Goal: Information Seeking & Learning: Find specific fact

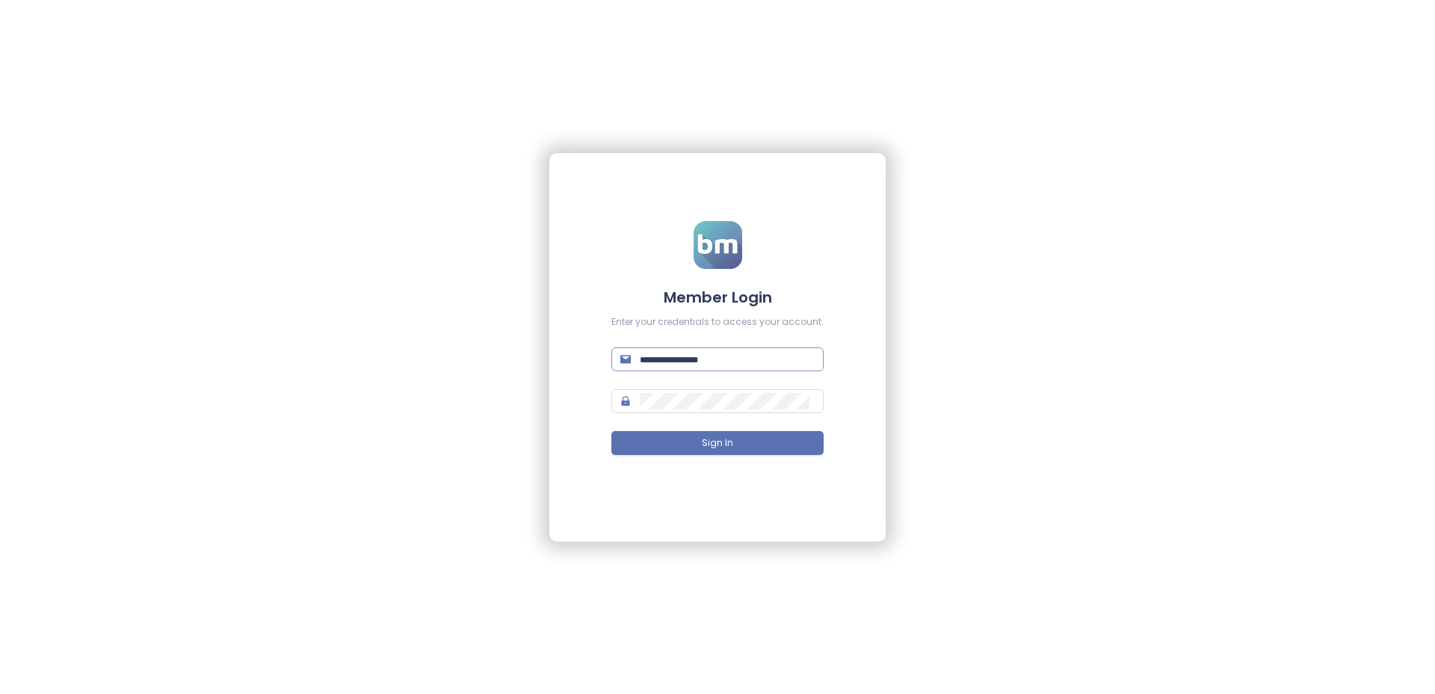
click at [662, 354] on input "text" at bounding box center [727, 359] width 175 height 16
type input "**********"
click at [741, 418] on form "**********" at bounding box center [717, 347] width 212 height 252
click at [739, 415] on form "**********" at bounding box center [717, 347] width 212 height 252
click at [739, 413] on span at bounding box center [717, 401] width 212 height 24
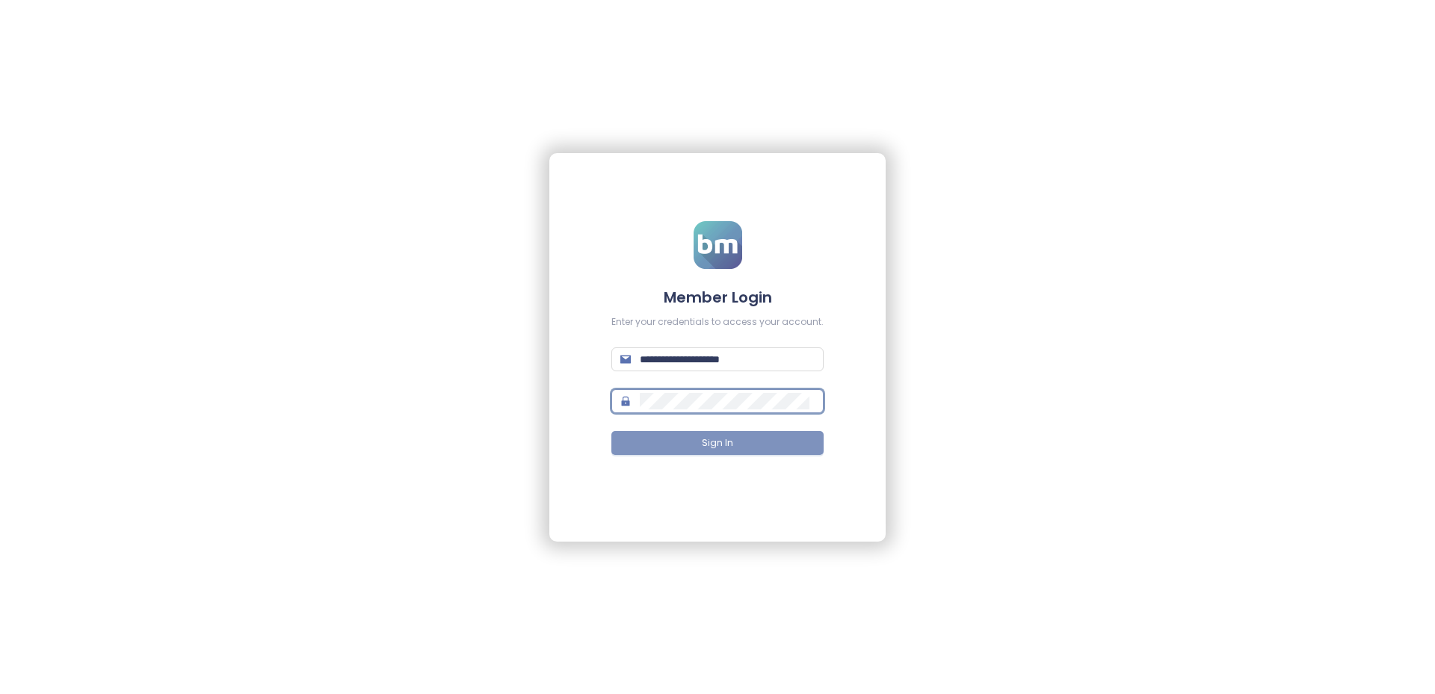
click at [723, 449] on span "Sign In" at bounding box center [717, 444] width 31 height 14
click at [705, 444] on span "Sign In" at bounding box center [717, 444] width 31 height 14
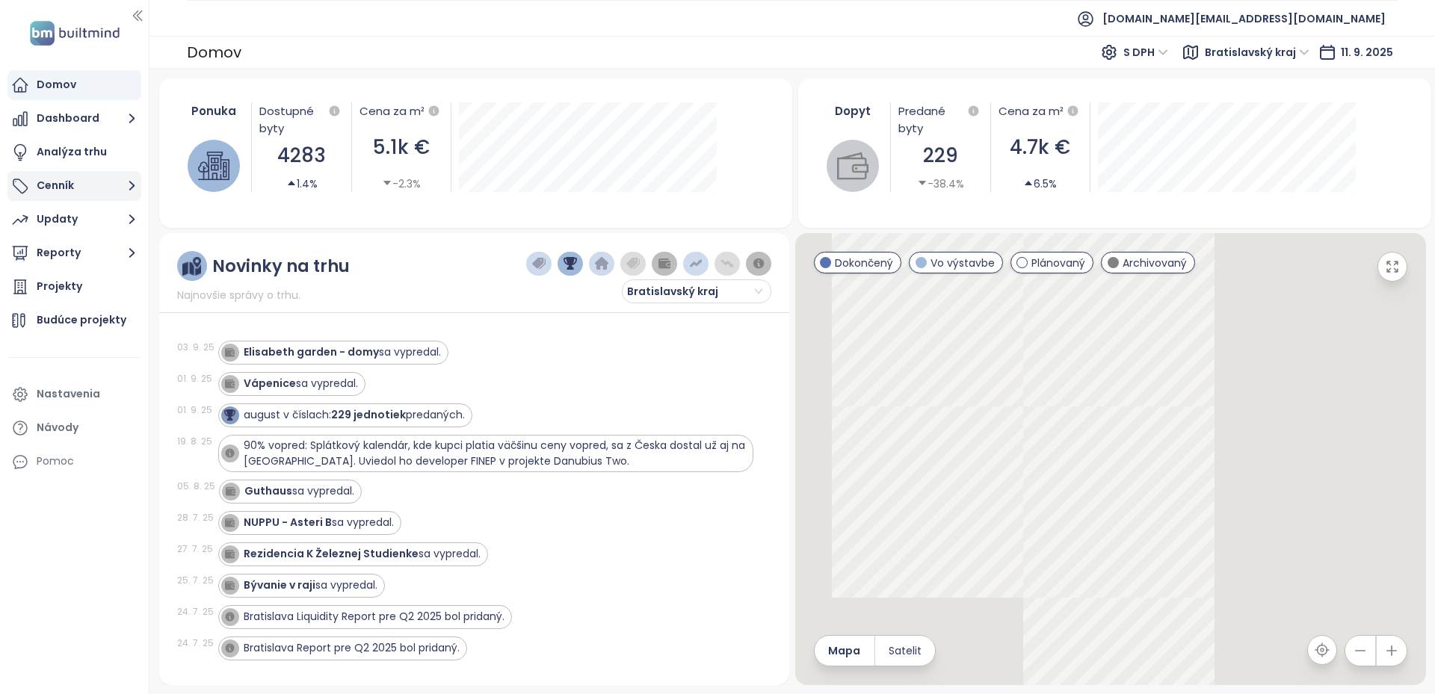
click at [78, 188] on button "Cenník" at bounding box center [74, 186] width 134 height 30
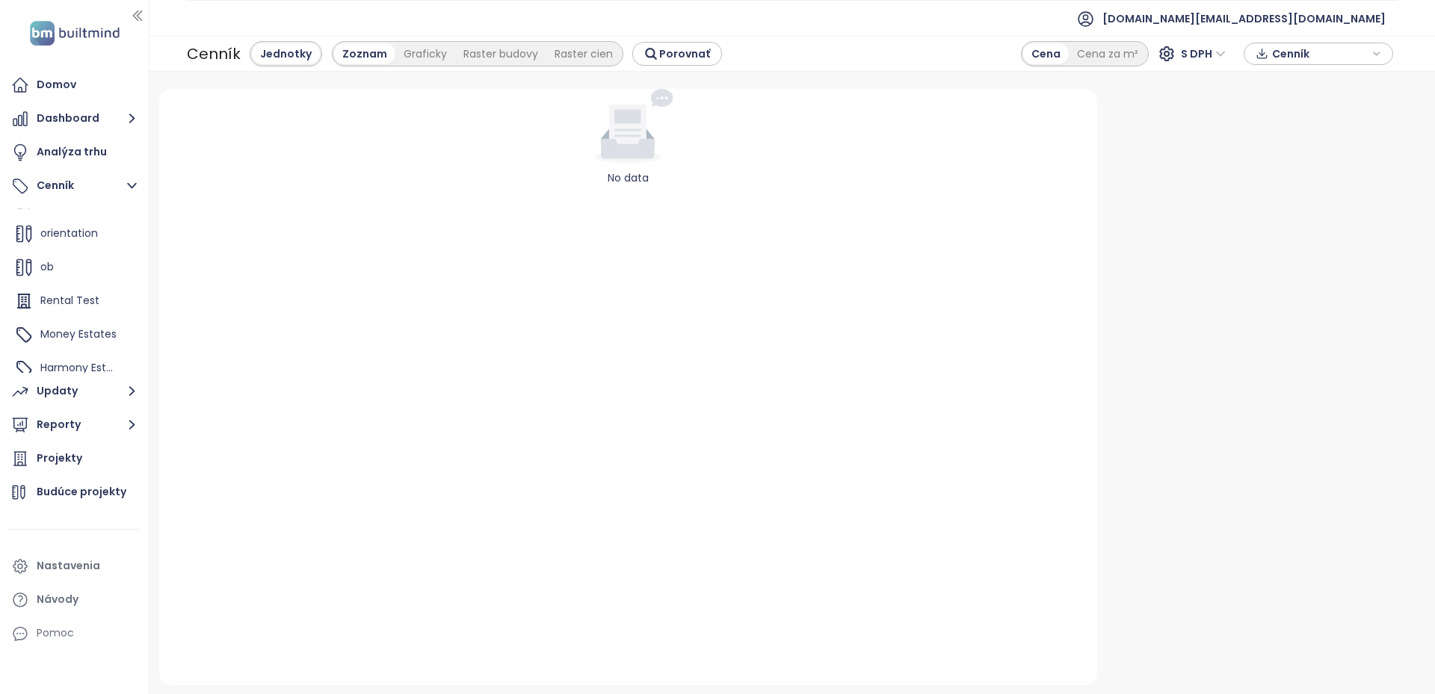
scroll to position [606, 0]
click at [59, 355] on span "Harmony Estates" at bounding box center [84, 357] width 89 height 15
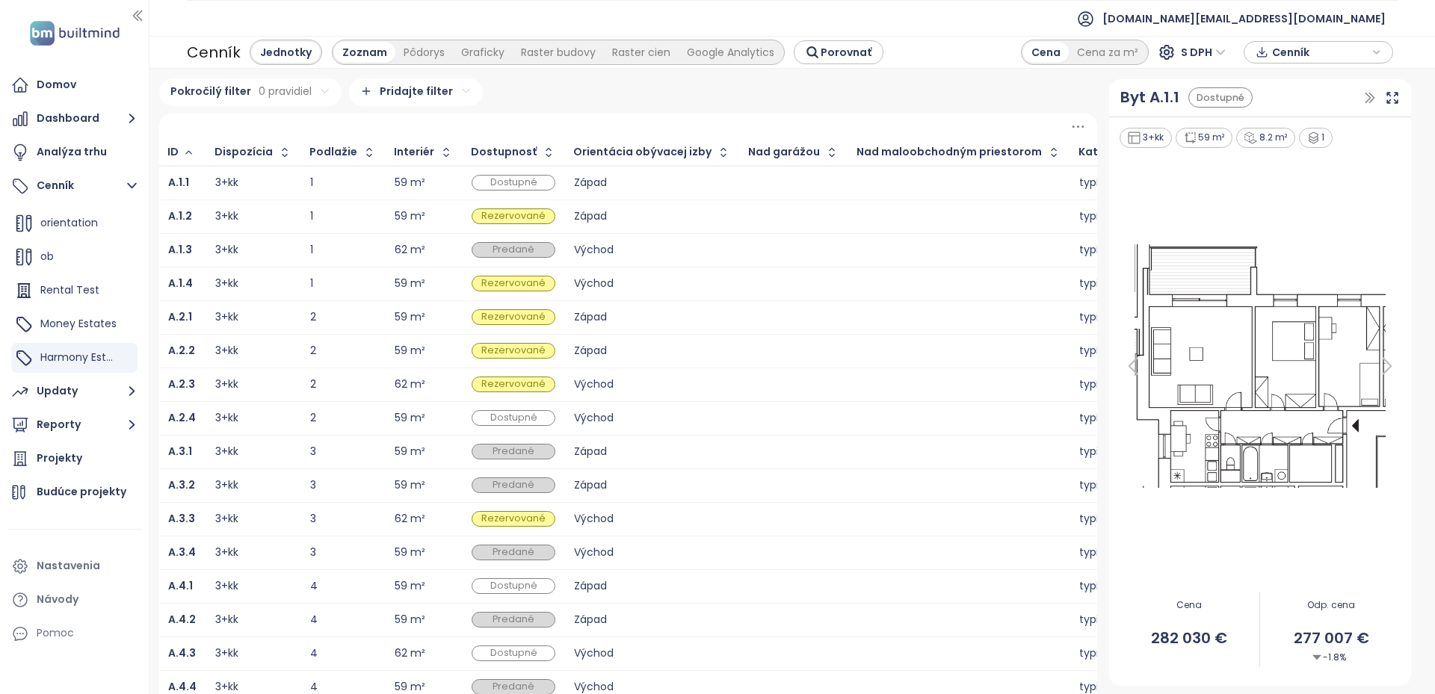
click at [449, 100] on html "Domov Dashboard Analýza trhu Cenník Pridať projekt trencin test Sorting Problem…" at bounding box center [717, 347] width 1435 height 694
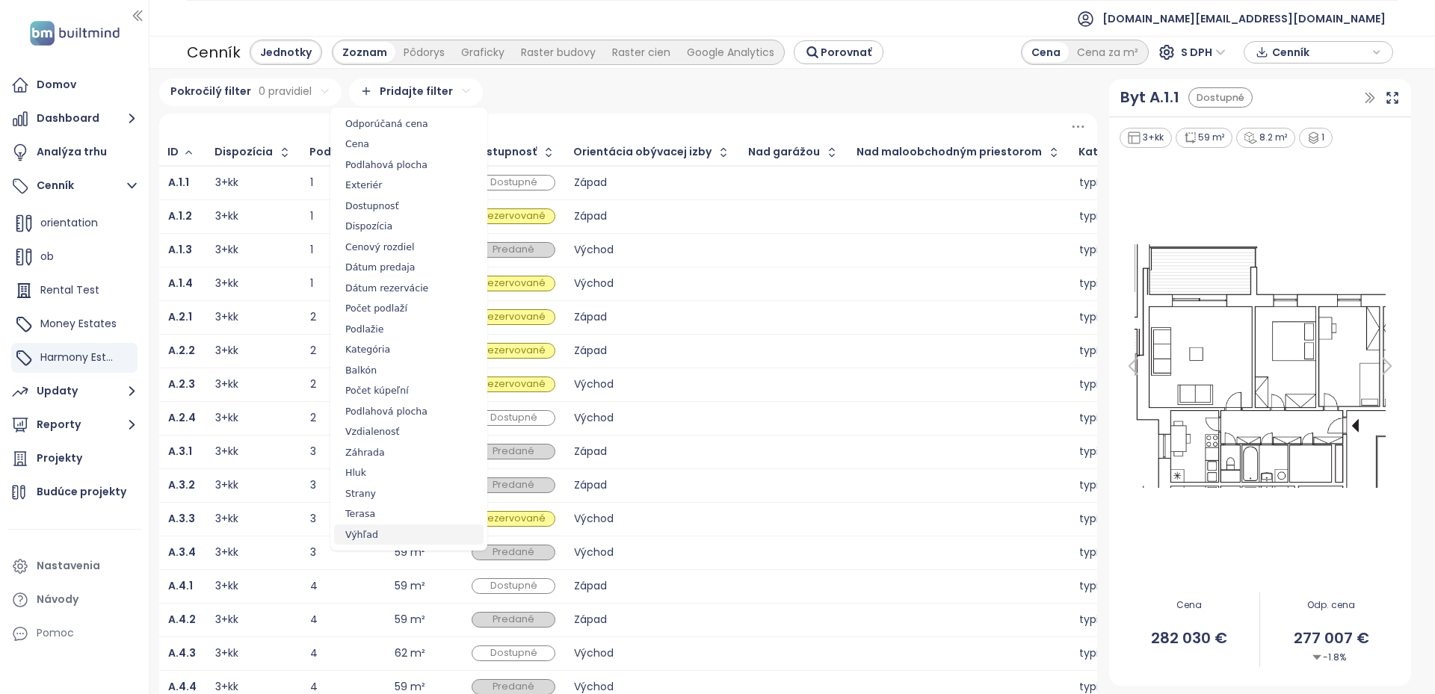
click at [403, 529] on span "Výhľad" at bounding box center [409, 535] width 150 height 21
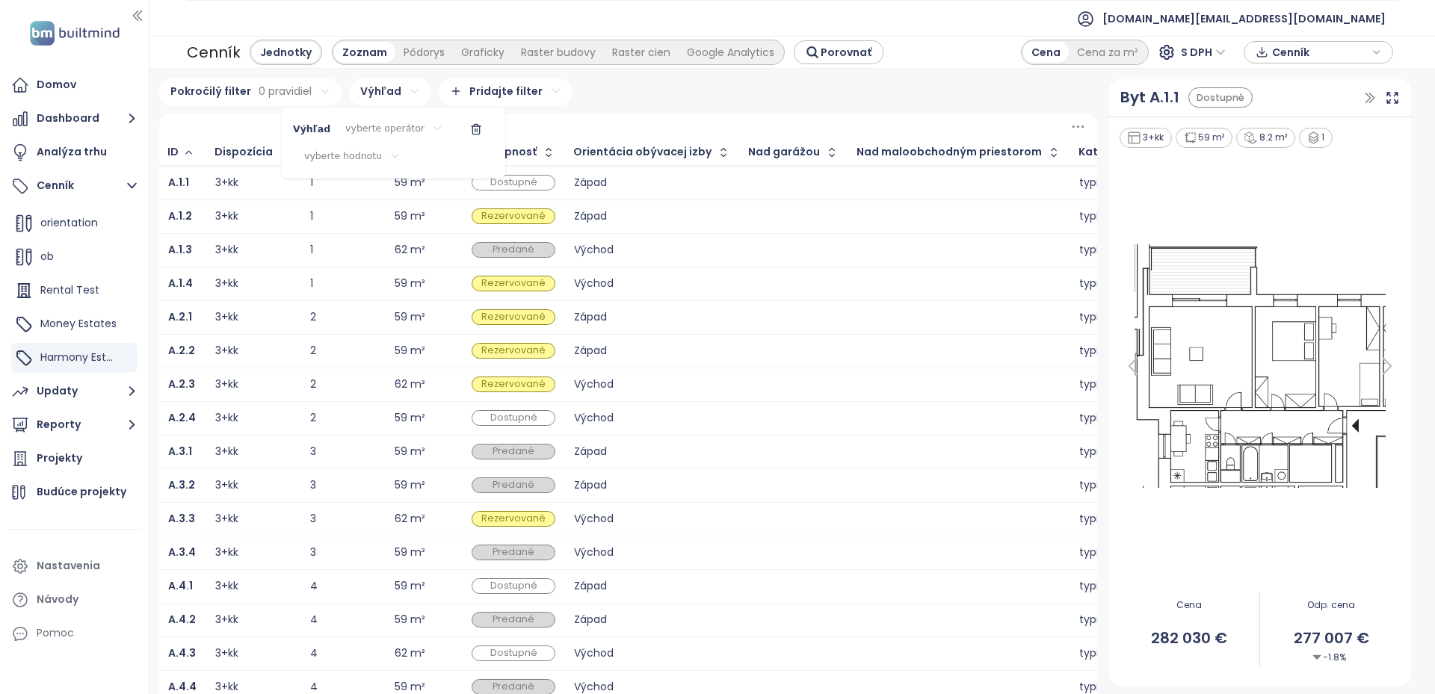
click at [373, 153] on html "Domov Dashboard Analýza trhu Cenník Pridať projekt trencin test Sorting Problem…" at bounding box center [717, 347] width 1435 height 694
click at [90, 668] on html "Domov Dashboard Analýza trhu Cenník Pridať projekt trencin test Sorting Problem…" at bounding box center [717, 347] width 1435 height 694
click at [404, 96] on html "Domov Dashboard Analýza trhu Cenník Pridať projekt trencin test Sorting Problem…" at bounding box center [717, 347] width 1435 height 694
click at [363, 134] on html "Domov Dashboard Analýza trhu Cenník Pridať projekt trencin test Sorting Problem…" at bounding box center [717, 347] width 1435 height 694
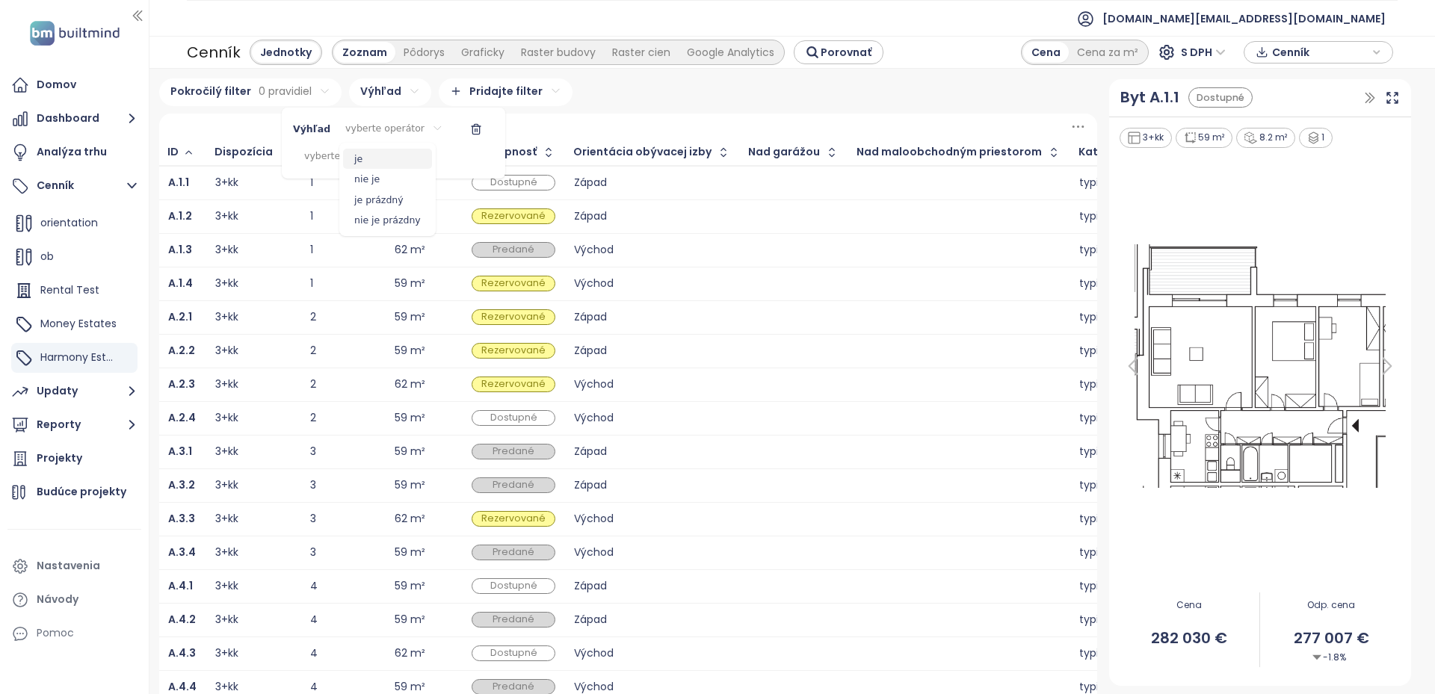
click at [357, 161] on span "je" at bounding box center [387, 159] width 89 height 21
click at [351, 153] on html "Domov Dashboard Analýza trhu Cenník Pridať projekt trencin test Sorting Problem…" at bounding box center [717, 347] width 1435 height 694
click at [346, 232] on span "b n" at bounding box center [344, 233] width 14 height 15
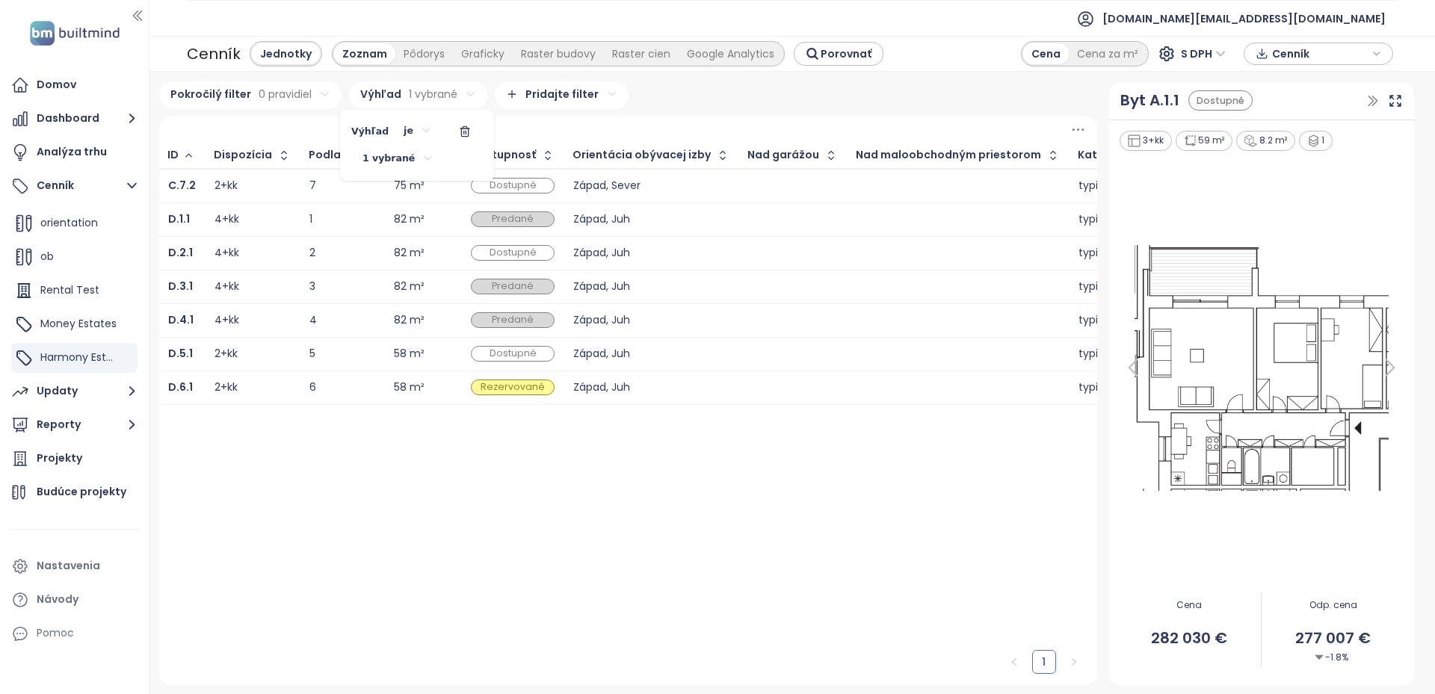
click at [190, 183] on html "Domov Dashboard Analýza trhu Cenník Pridať projekt trencin test Sorting Problem…" at bounding box center [717, 347] width 1435 height 694
click at [176, 188] on html "Domov Dashboard Analýza trhu Cenník Pridať projekt trencin test Sorting Problem…" at bounding box center [717, 347] width 1435 height 694
click at [176, 188] on b "C.7.2" at bounding box center [182, 185] width 28 height 15
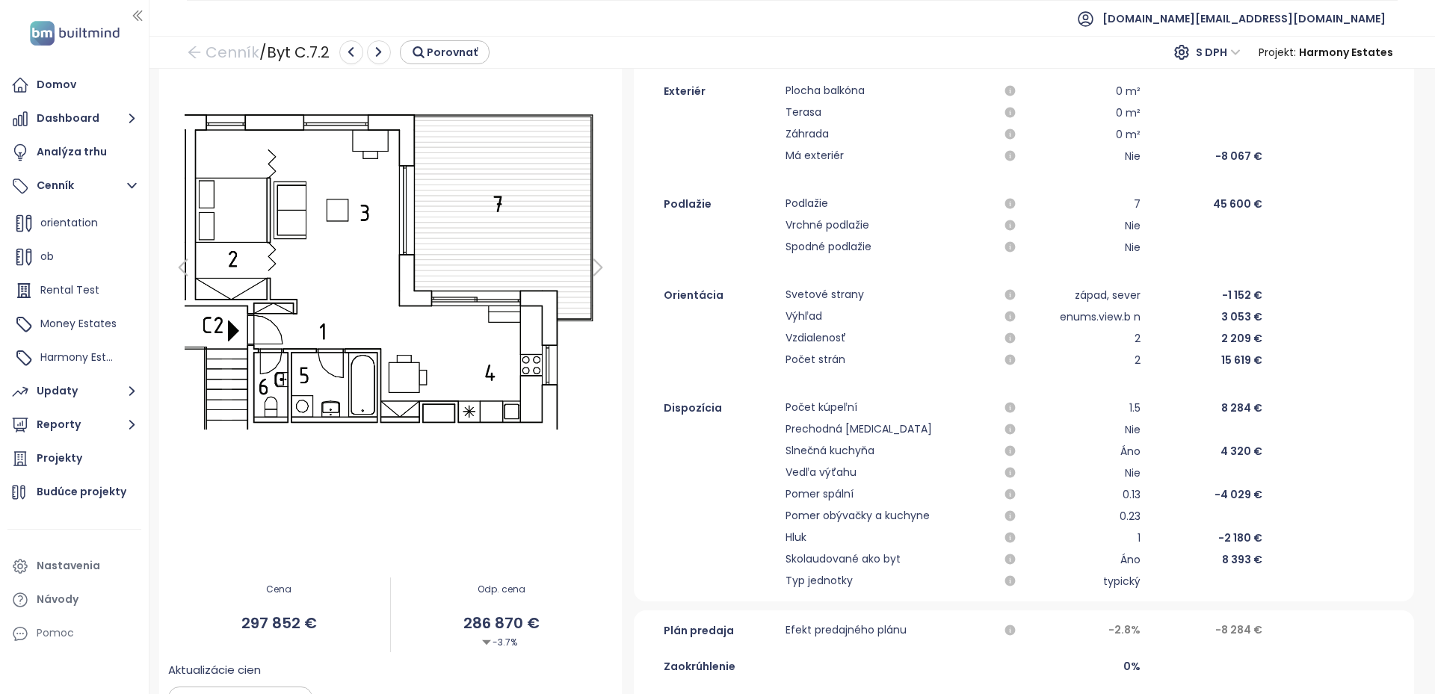
scroll to position [150, 0]
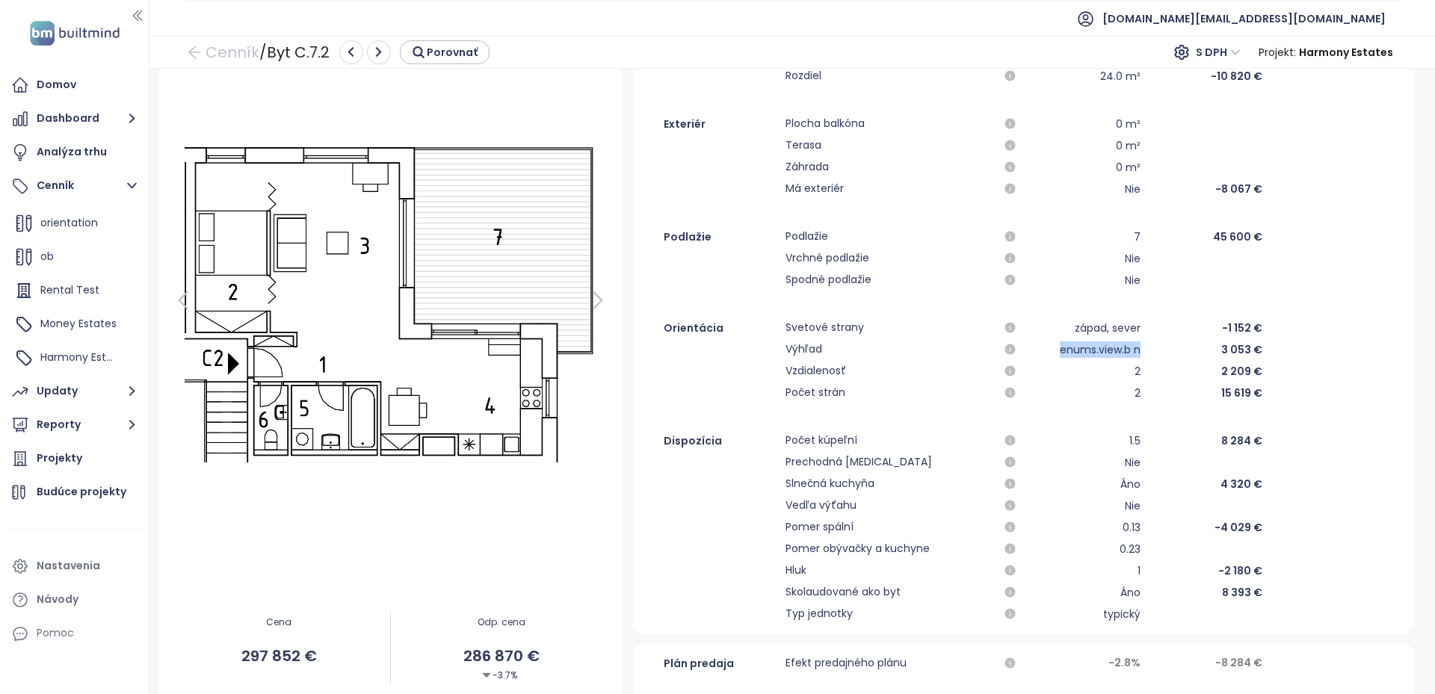
drag, startPoint x: 1135, startPoint y: 350, endPoint x: 1053, endPoint y: 351, distance: 82.2
click at [1053, 351] on div "Výhľad enums.view.b n 3 053 €" at bounding box center [1024, 350] width 780 height 18
copy div "enums.view.b n"
click at [1074, 437] on div "1.5" at bounding box center [1085, 441] width 112 height 18
click at [195, 58] on icon "arrow-left" at bounding box center [194, 52] width 15 height 15
